Goal: Navigation & Orientation: Go to known website

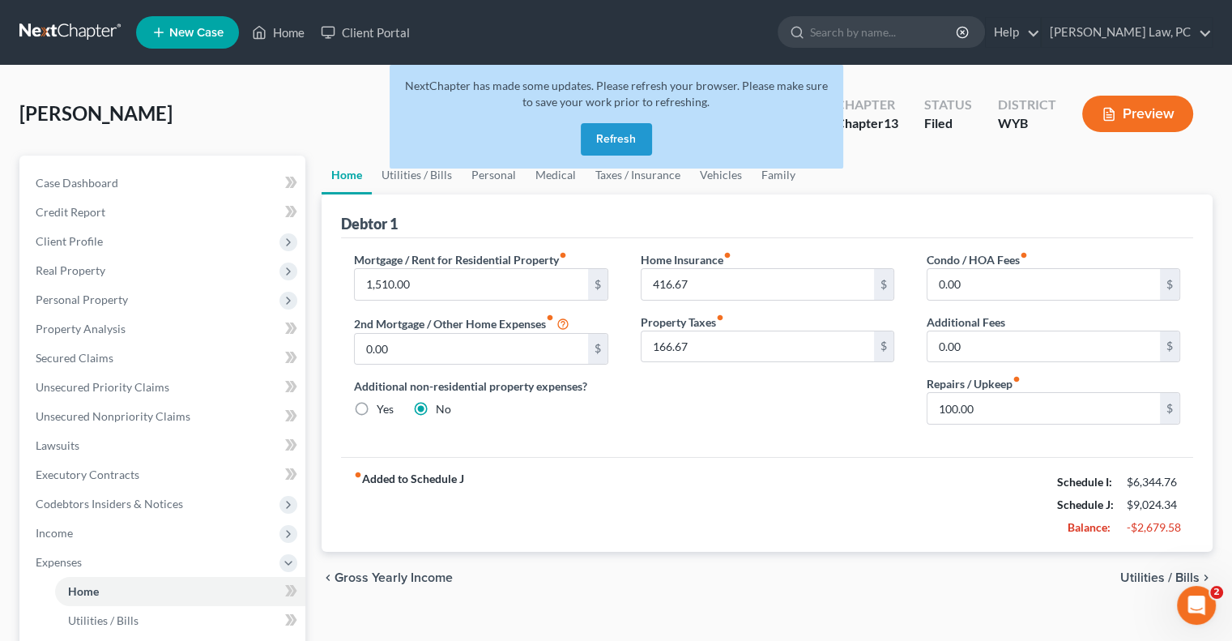
click at [606, 139] on button "Refresh" at bounding box center [616, 139] width 71 height 32
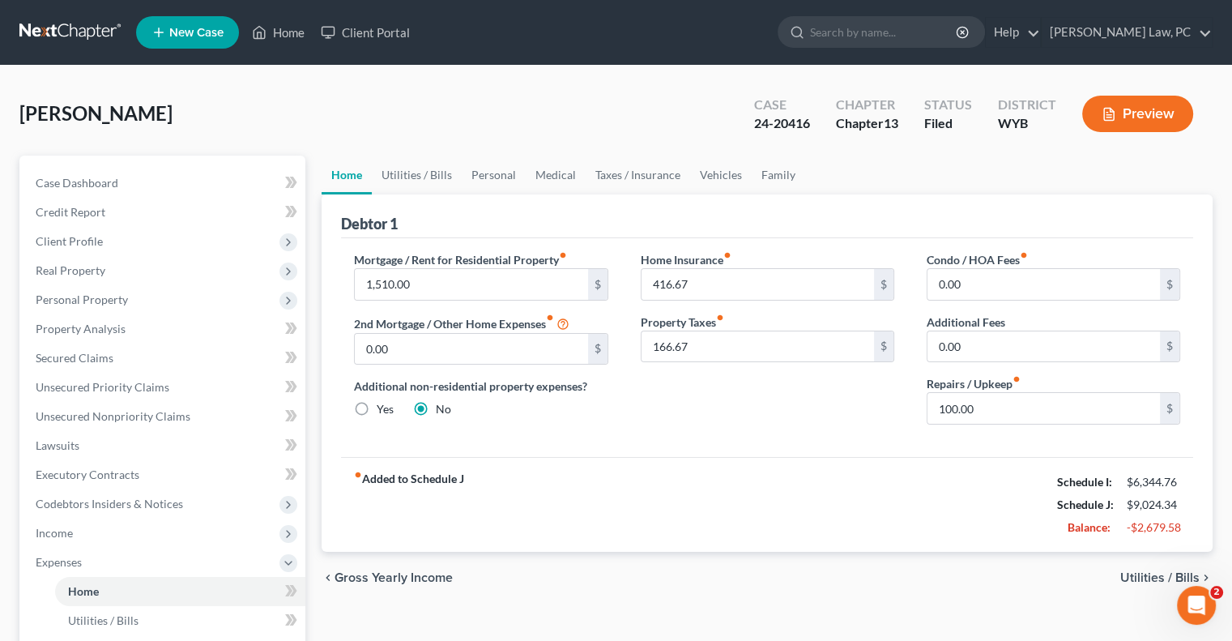
click at [75, 32] on link at bounding box center [71, 32] width 104 height 29
